Goal: Information Seeking & Learning: Compare options

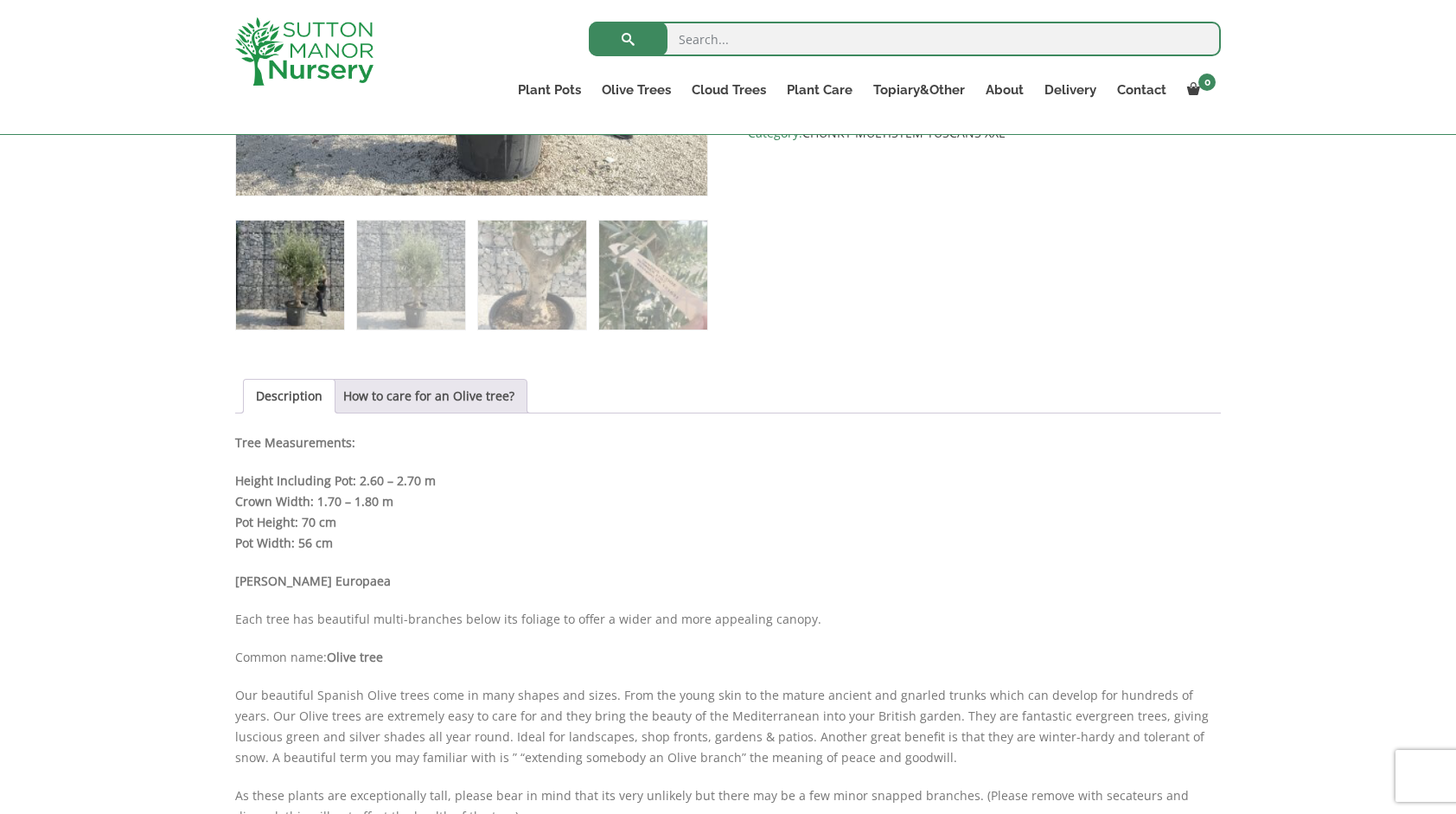
scroll to position [1038, 0]
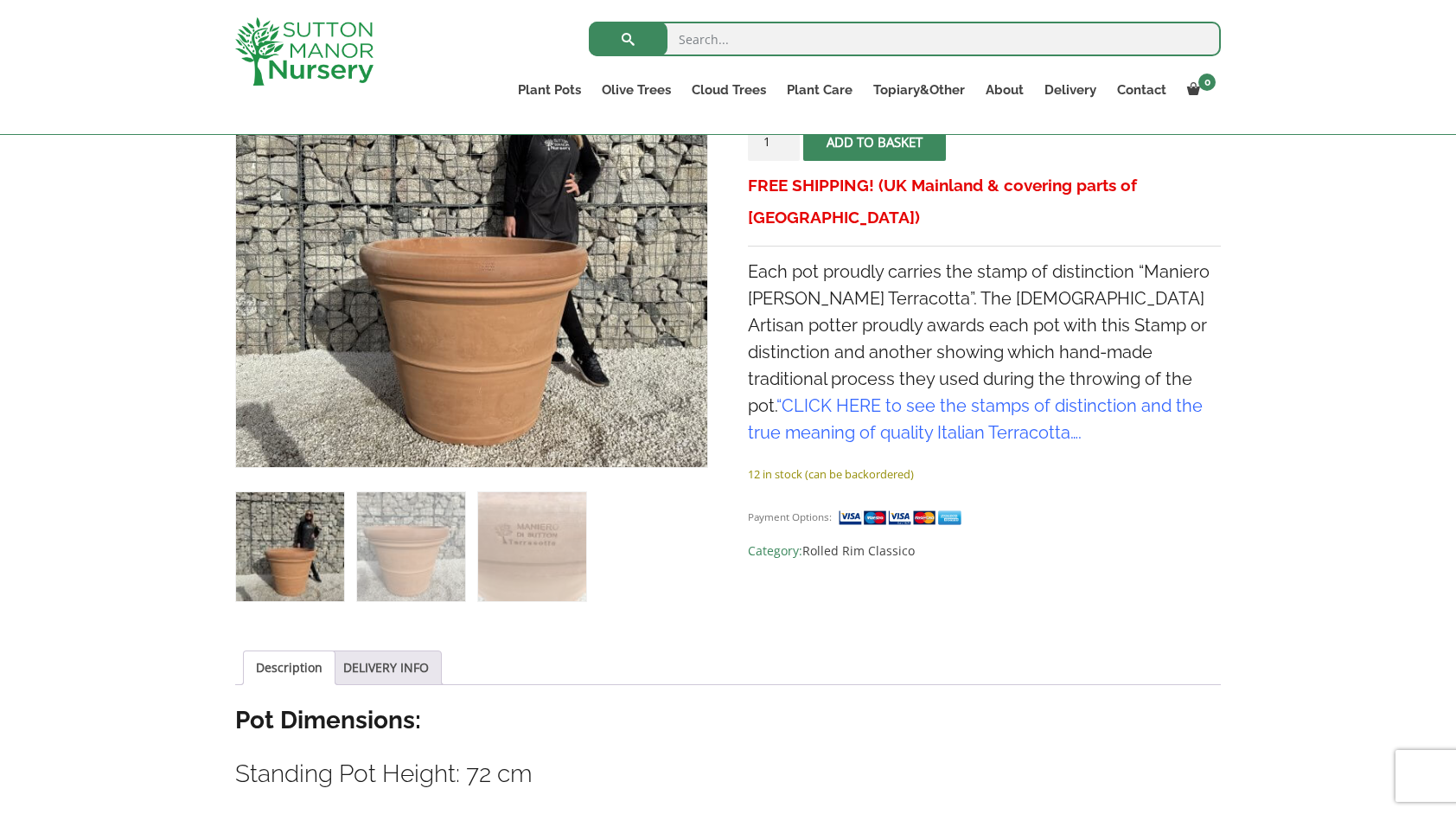
scroll to position [432, 0]
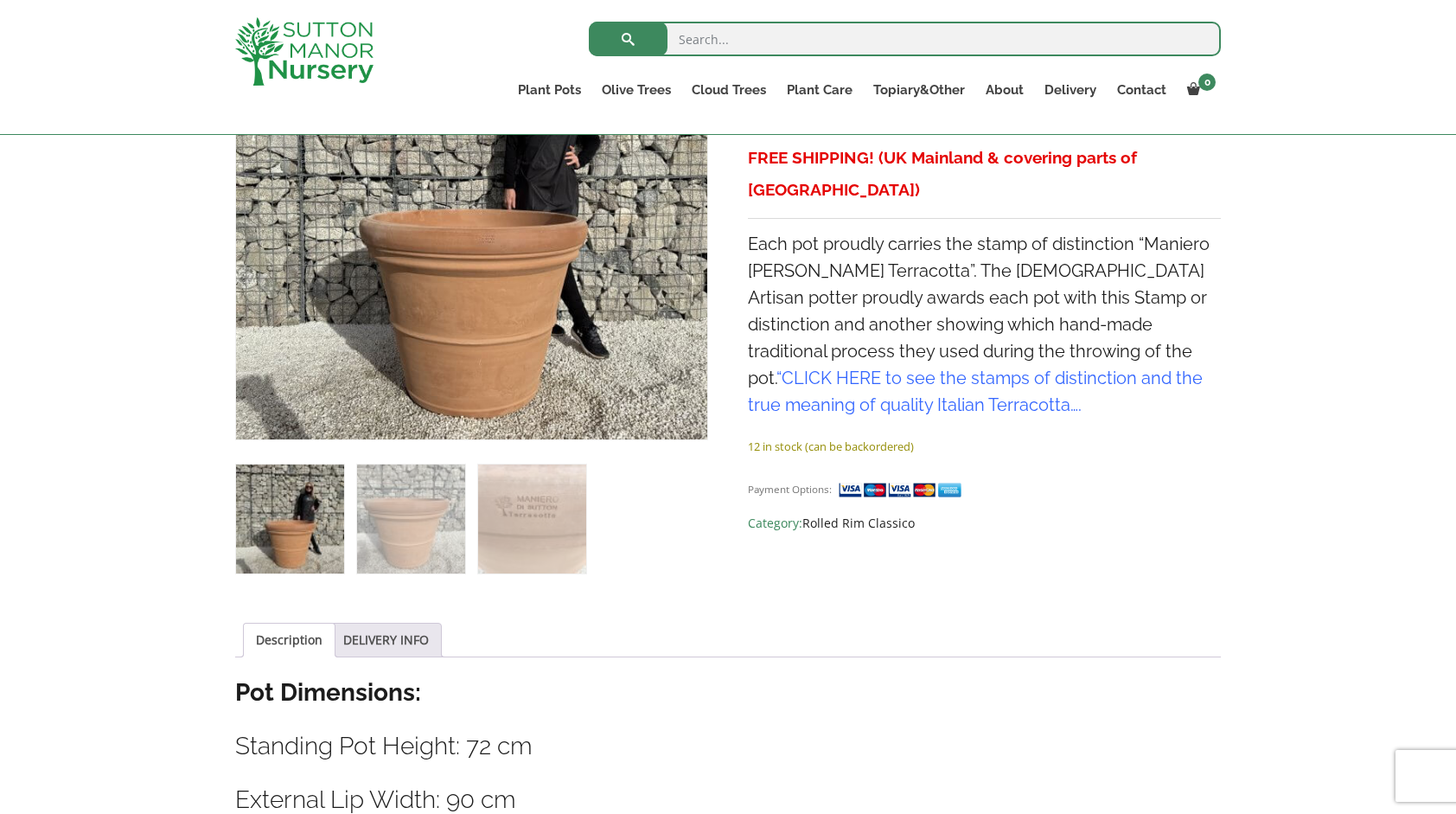
click at [825, 515] on link "Rolled Rim Classico" at bounding box center [859, 522] width 112 height 17
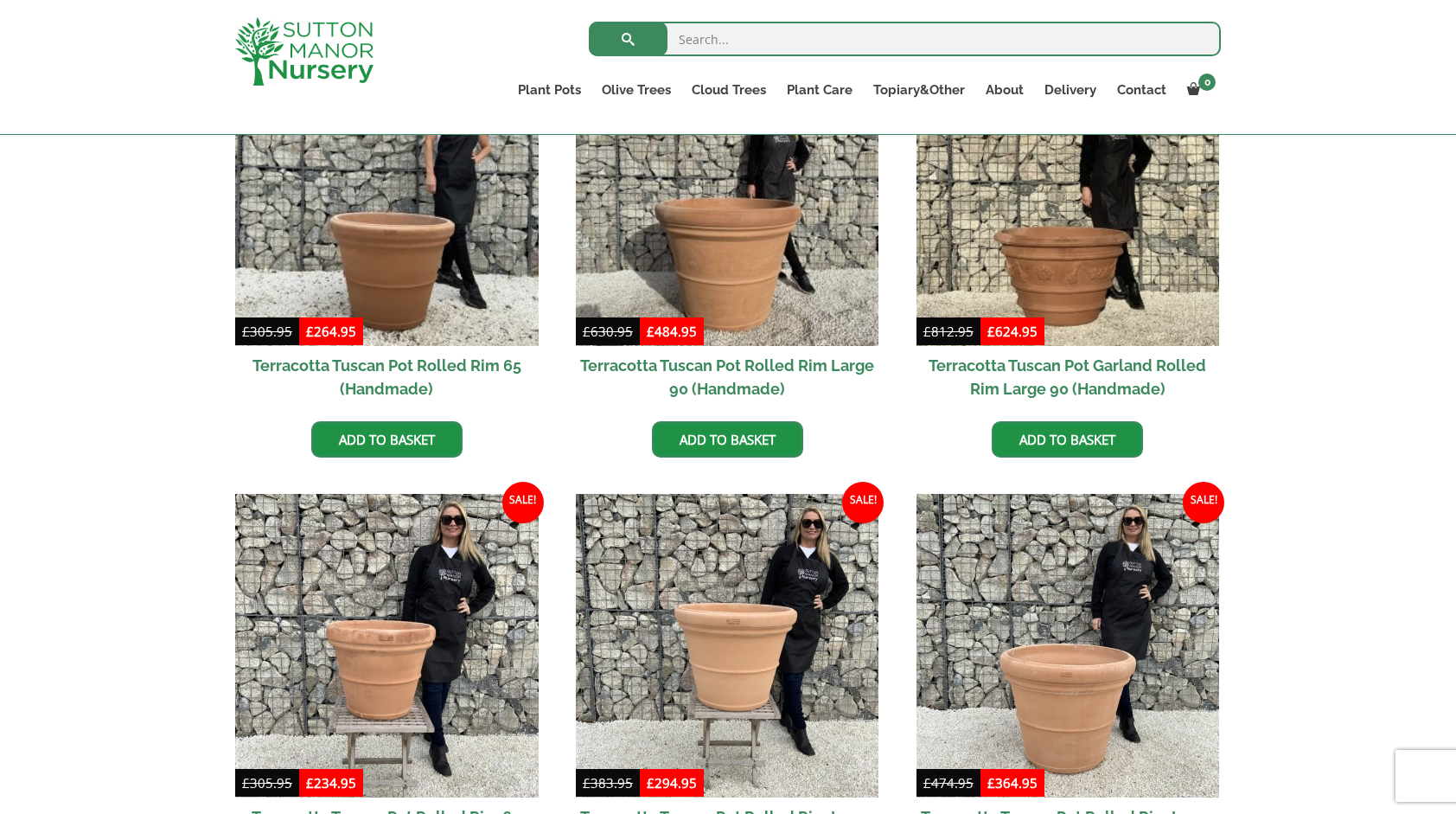
scroll to position [1038, 0]
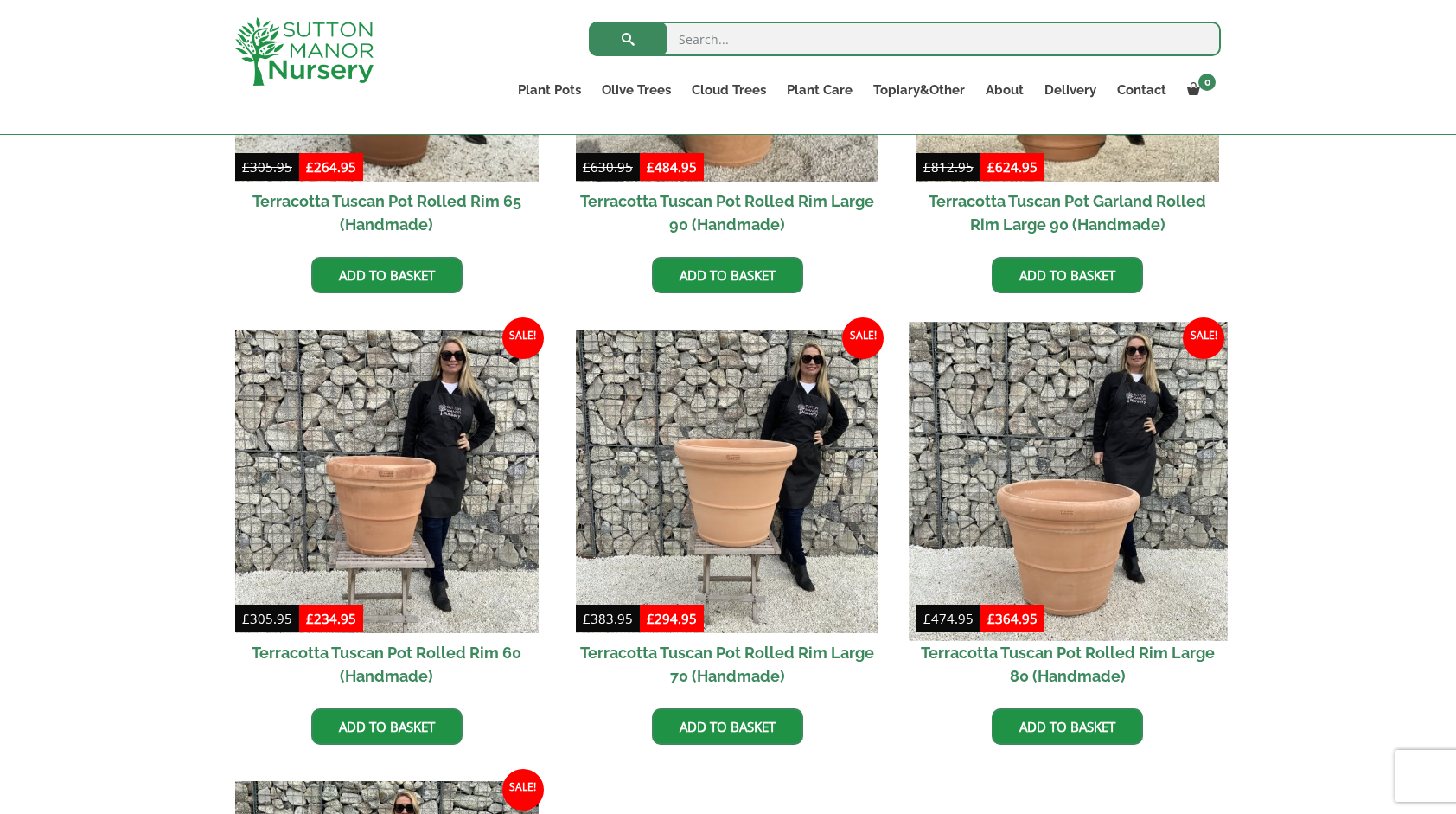
click at [979, 443] on img at bounding box center [1068, 481] width 318 height 318
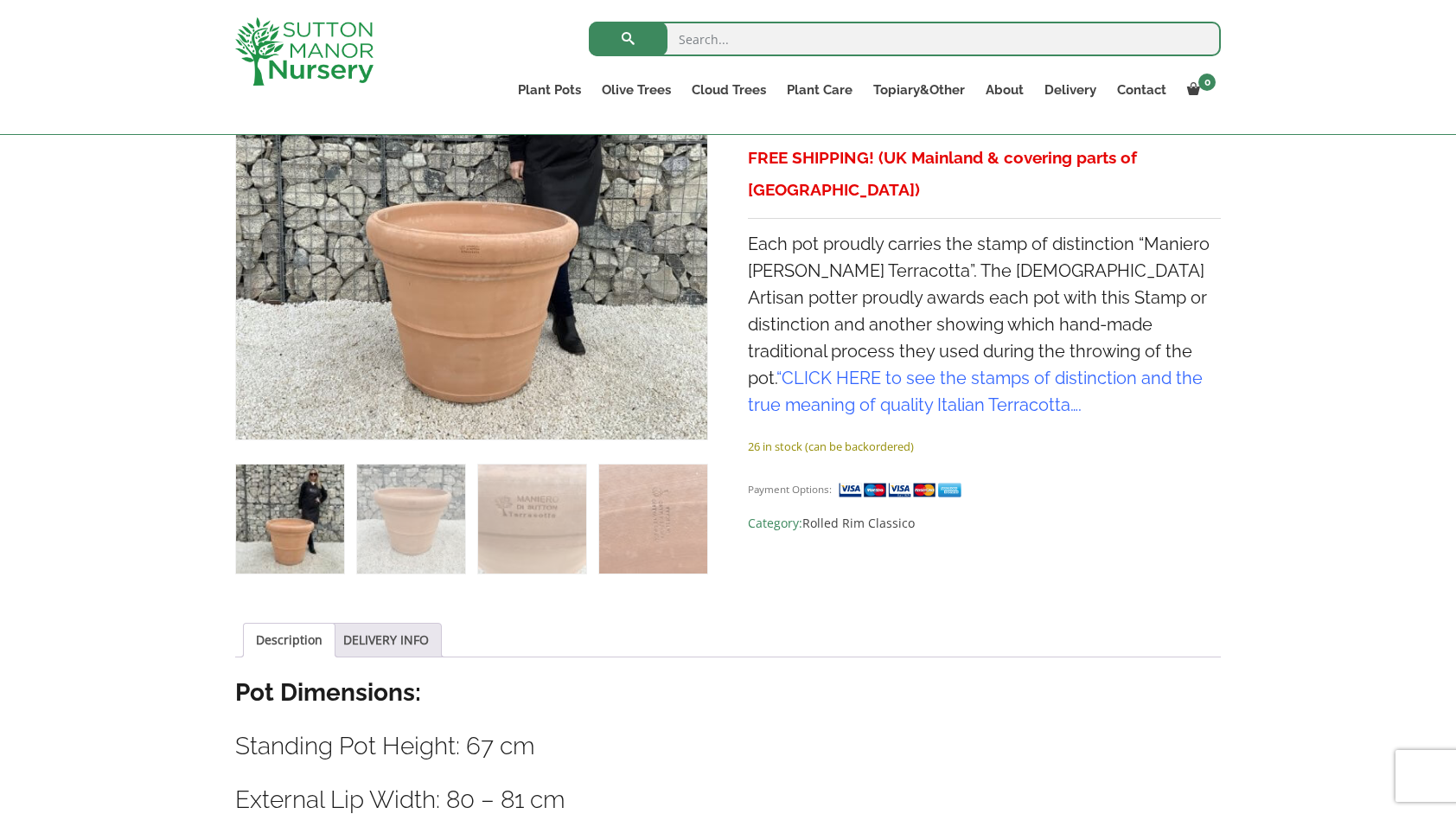
scroll to position [259, 0]
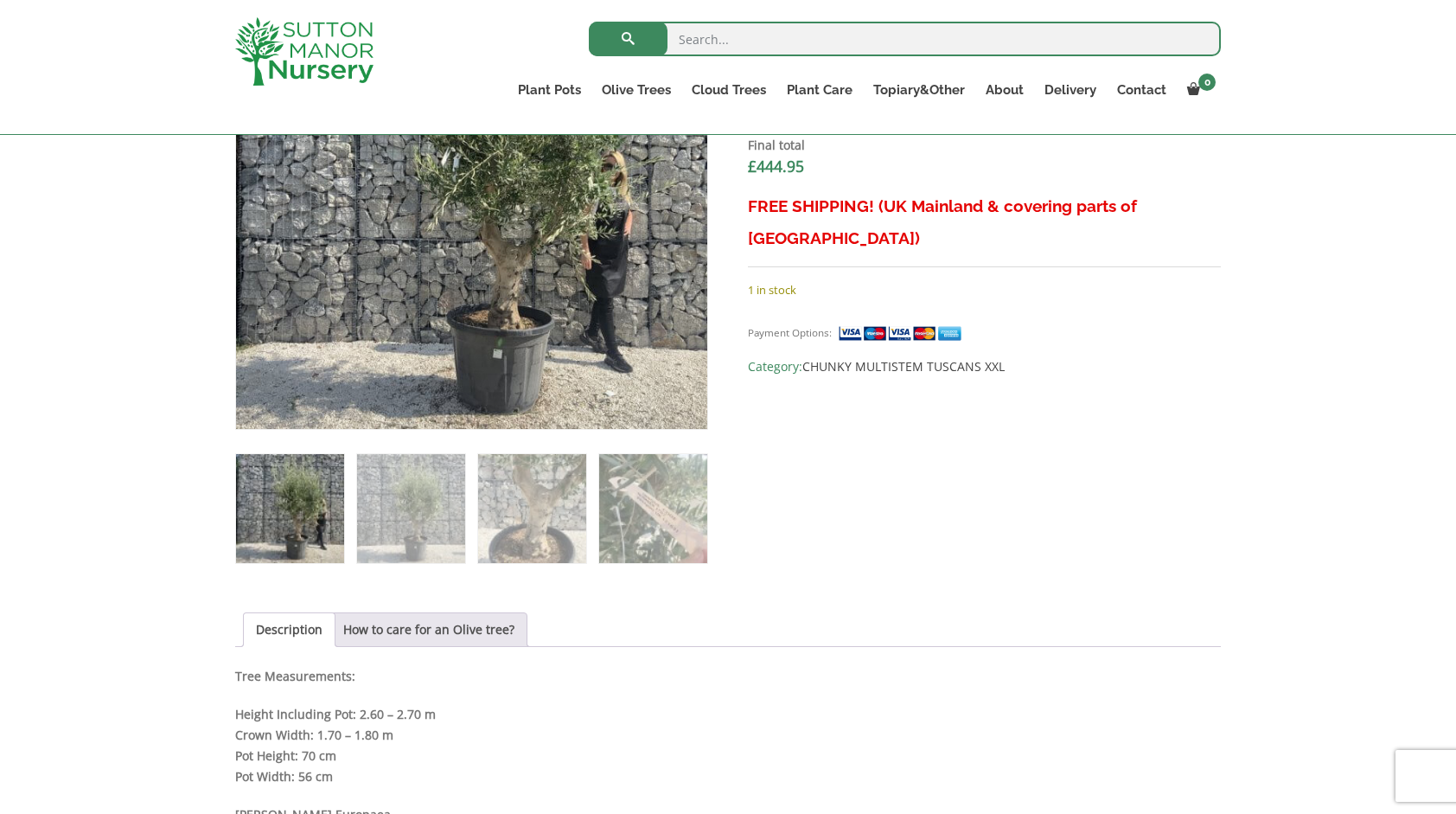
scroll to position [1038, 0]
